Goal: Check status: Check status

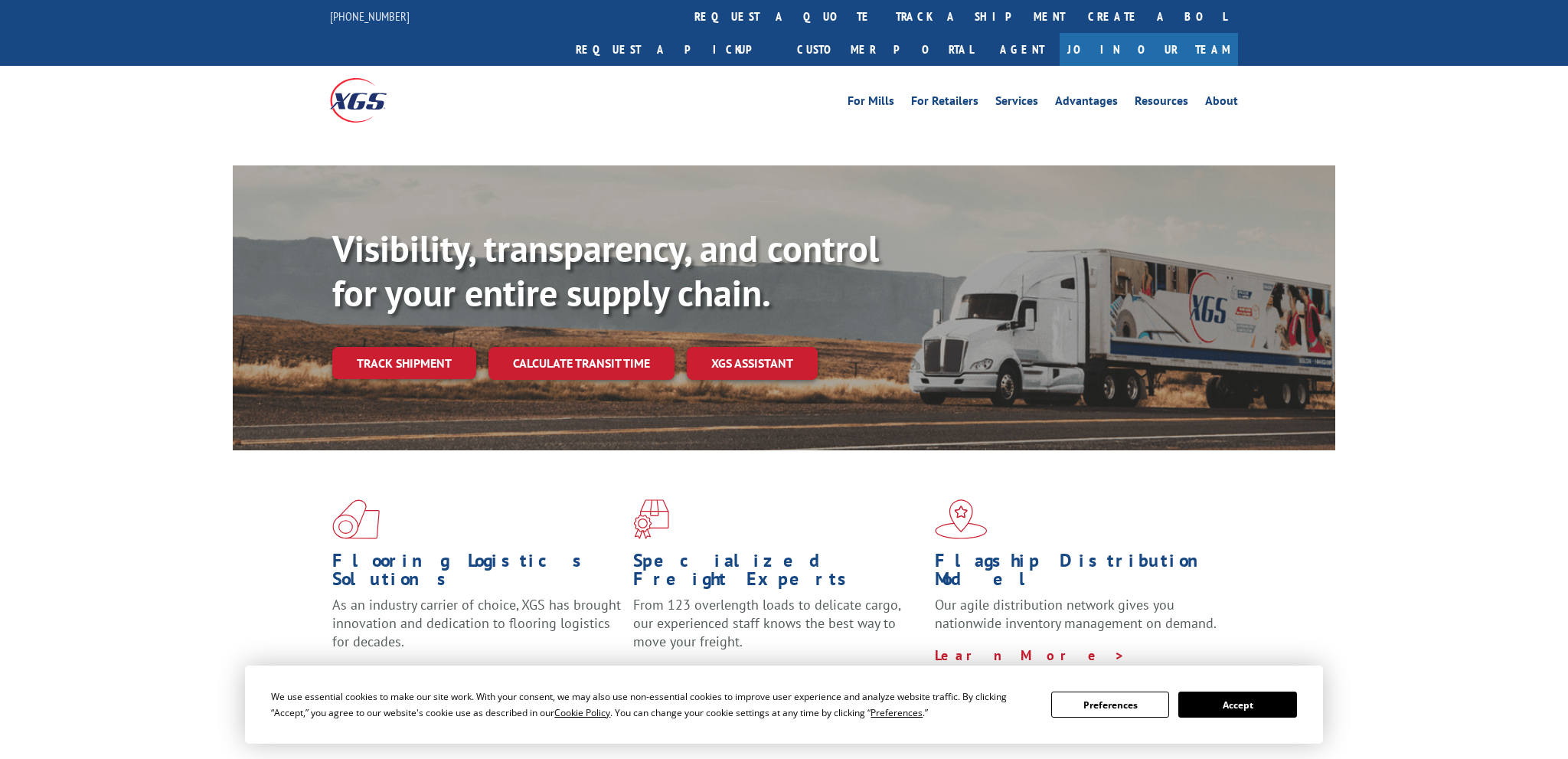
click at [1225, 700] on button "Accept" at bounding box center [1237, 704] width 118 height 26
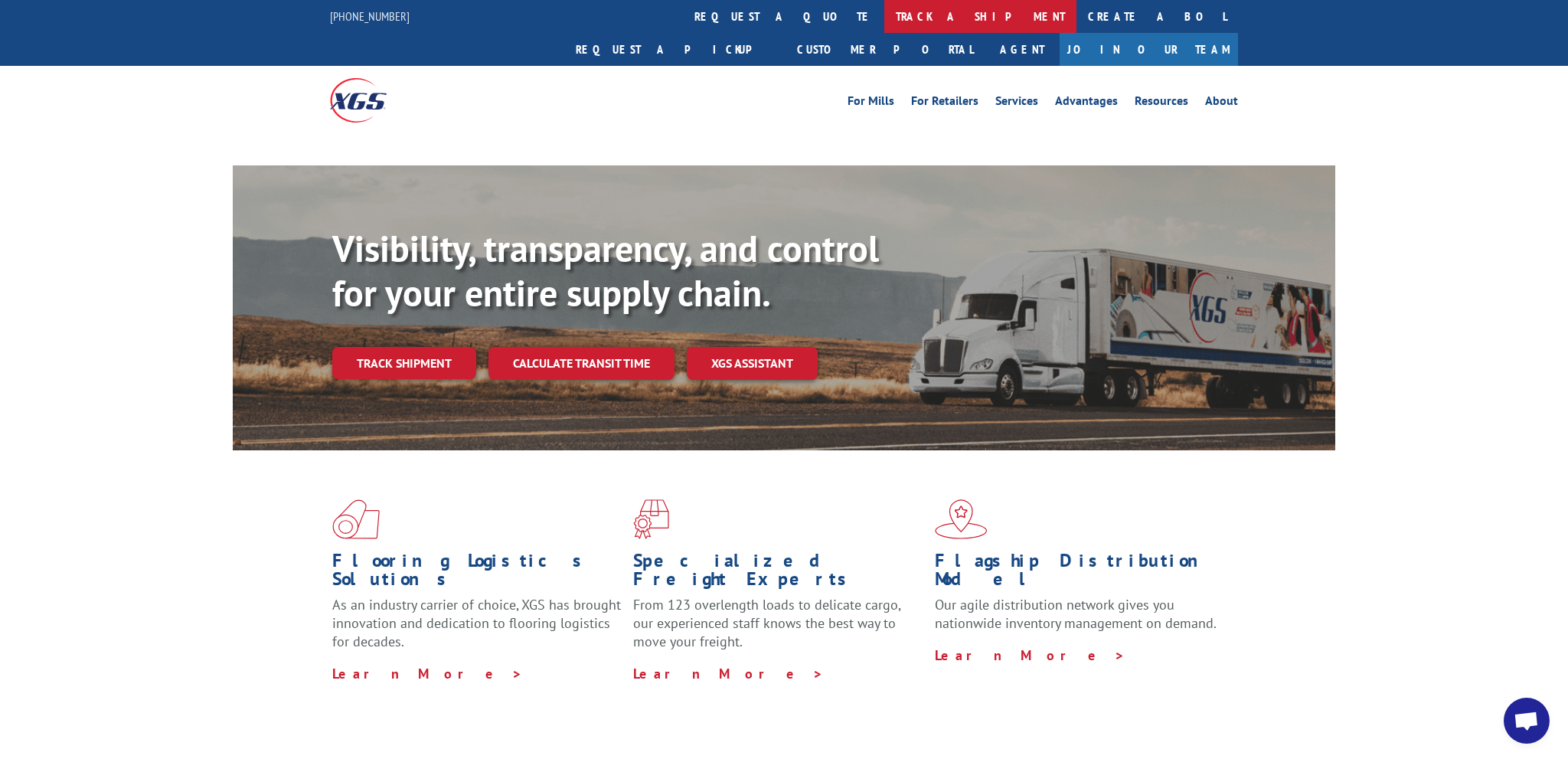
click at [884, 19] on link "track a shipment" at bounding box center [980, 16] width 192 height 33
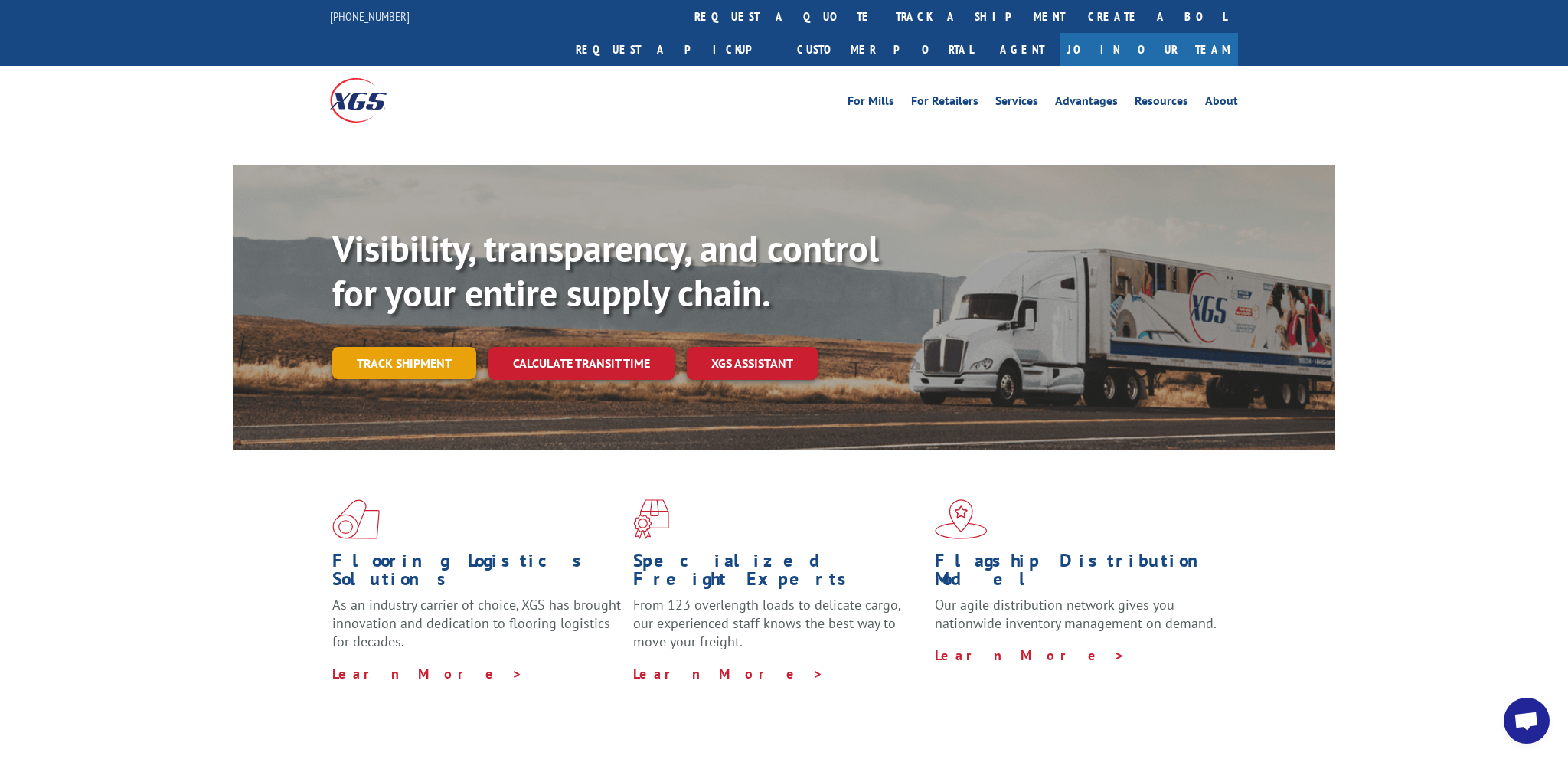
click at [387, 347] on link "Track shipment" at bounding box center [405, 362] width 144 height 33
click at [388, 347] on link "Track shipment" at bounding box center [405, 362] width 144 height 33
click at [431, 347] on link "Track shipment" at bounding box center [405, 362] width 144 height 33
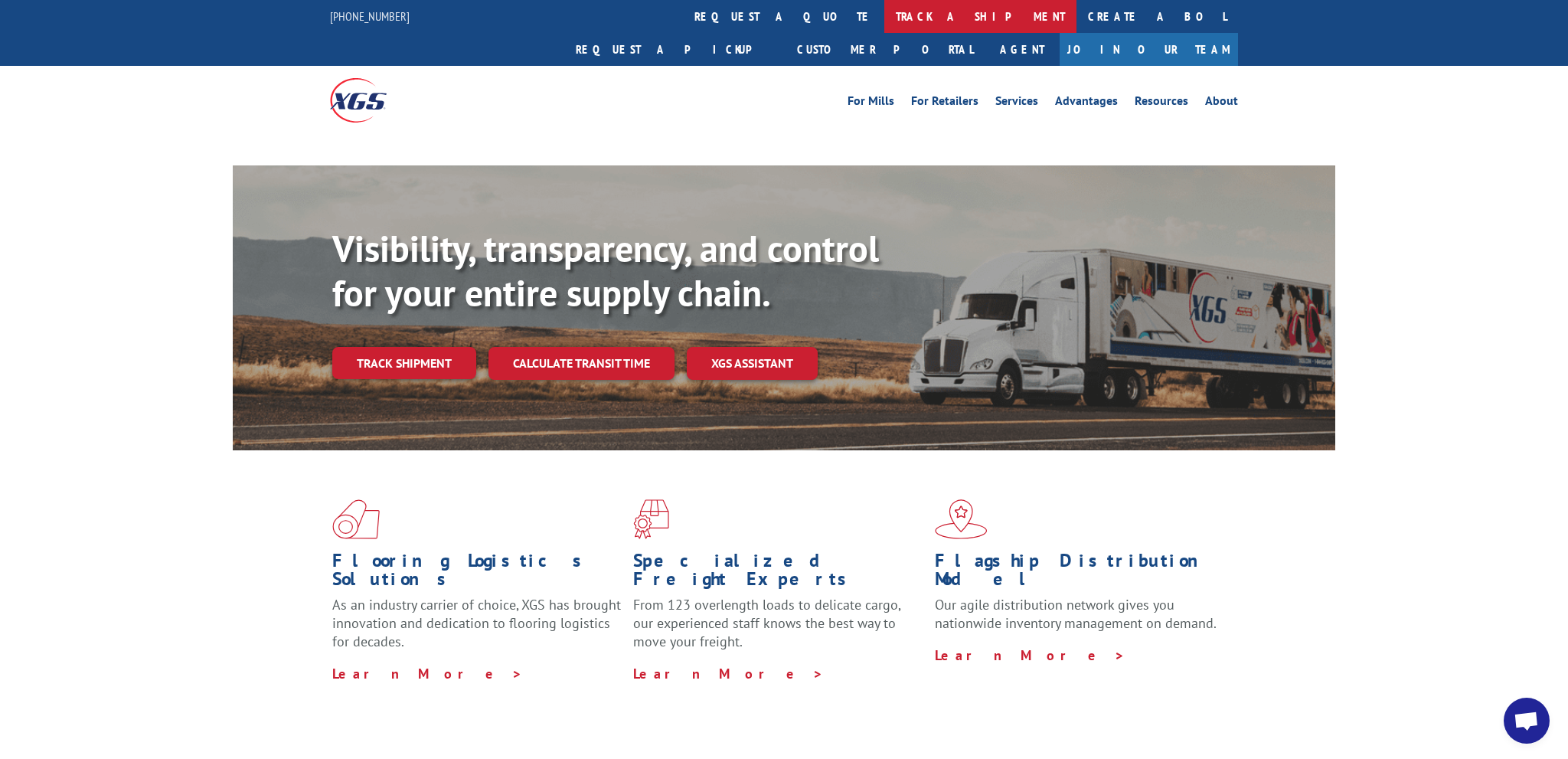
click at [884, 17] on link "track a shipment" at bounding box center [980, 16] width 192 height 33
click at [68, 321] on div "Visibility, transparency, and control for your entire supply chain. Track shipm…" at bounding box center [784, 323] width 1568 height 315
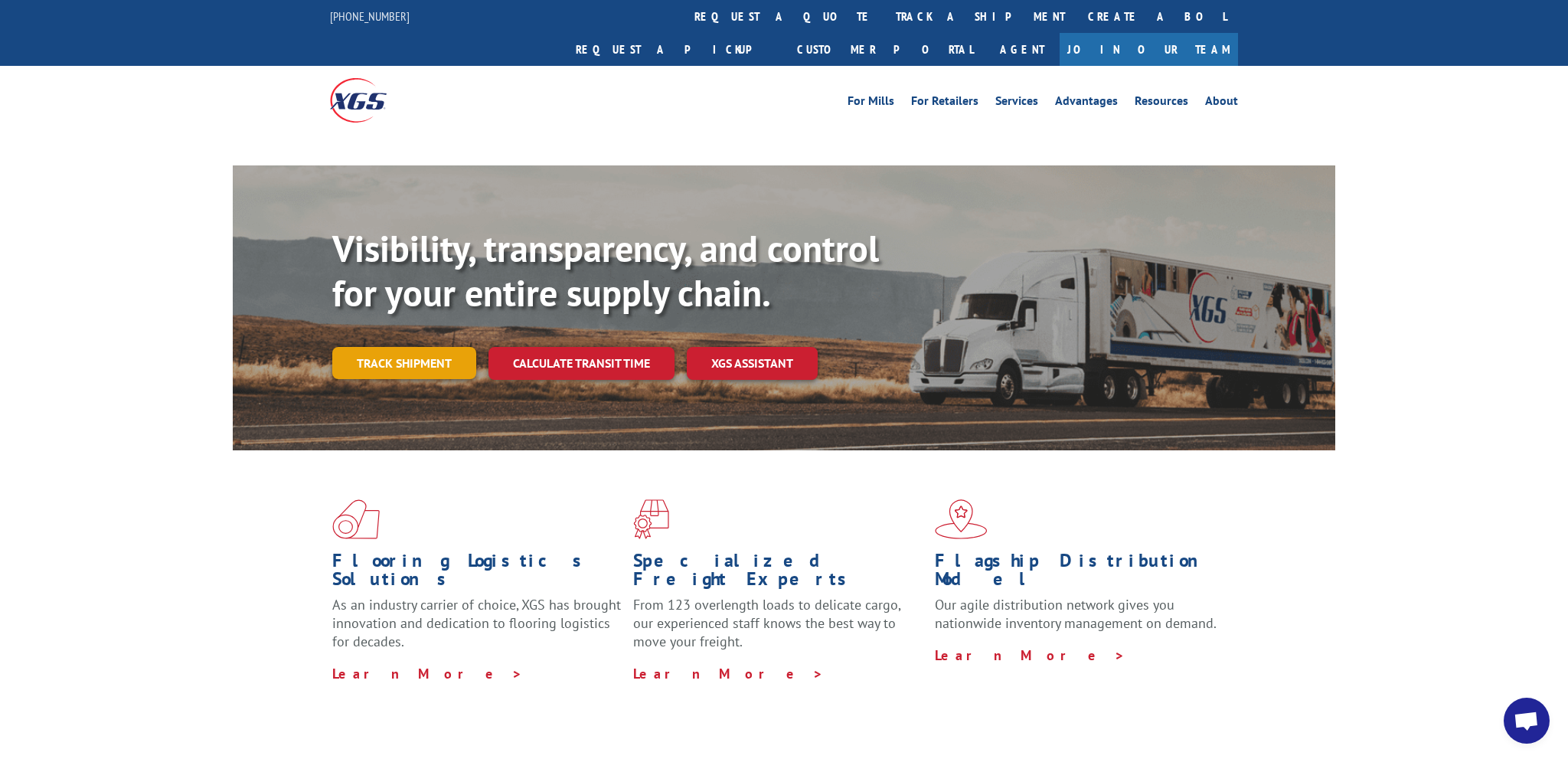
click at [405, 347] on link "Track shipment" at bounding box center [405, 362] width 144 height 33
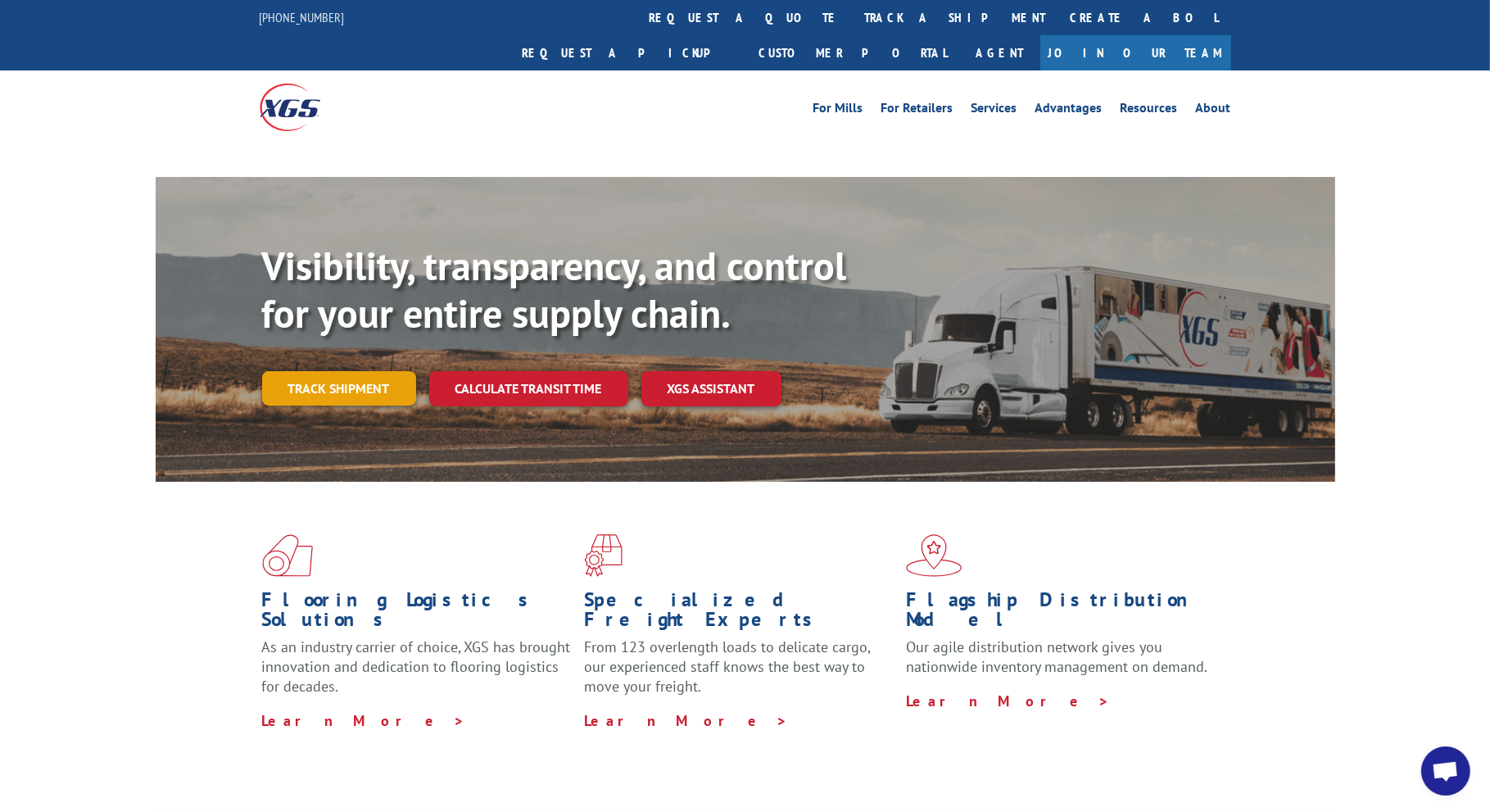
click at [357, 371] on link "Track shipment" at bounding box center [340, 388] width 154 height 35
click at [566, 482] on div "Flooring Logistics Solutions As an industry carrier of choice, XGS has brought …" at bounding box center [745, 631] width 1179 height 300
click at [377, 371] on link "Track shipment" at bounding box center [340, 388] width 154 height 35
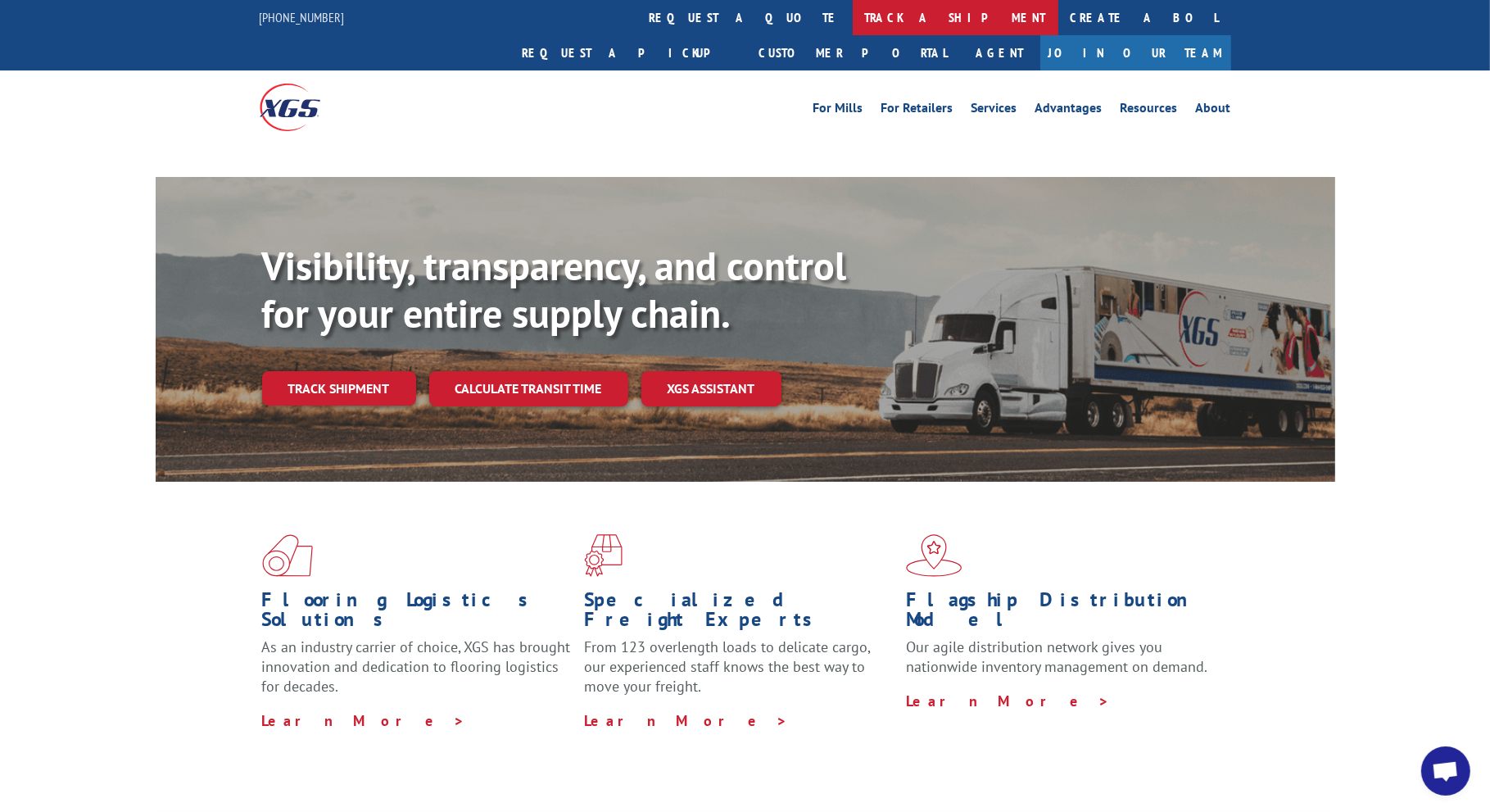
click at [853, 13] on link "track a shipment" at bounding box center [955, 17] width 205 height 35
click at [108, 177] on div "Visibility, transparency, and control for your entire supply chain. Track shipm…" at bounding box center [745, 345] width 1490 height 337
